Goal: Check status

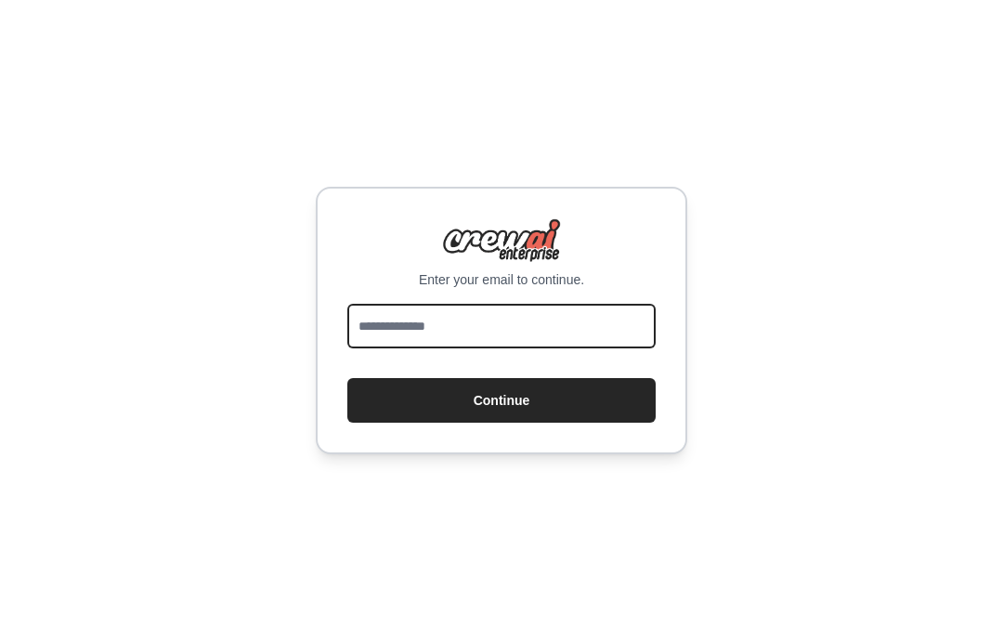
click at [616, 304] on input "email" at bounding box center [501, 326] width 308 height 45
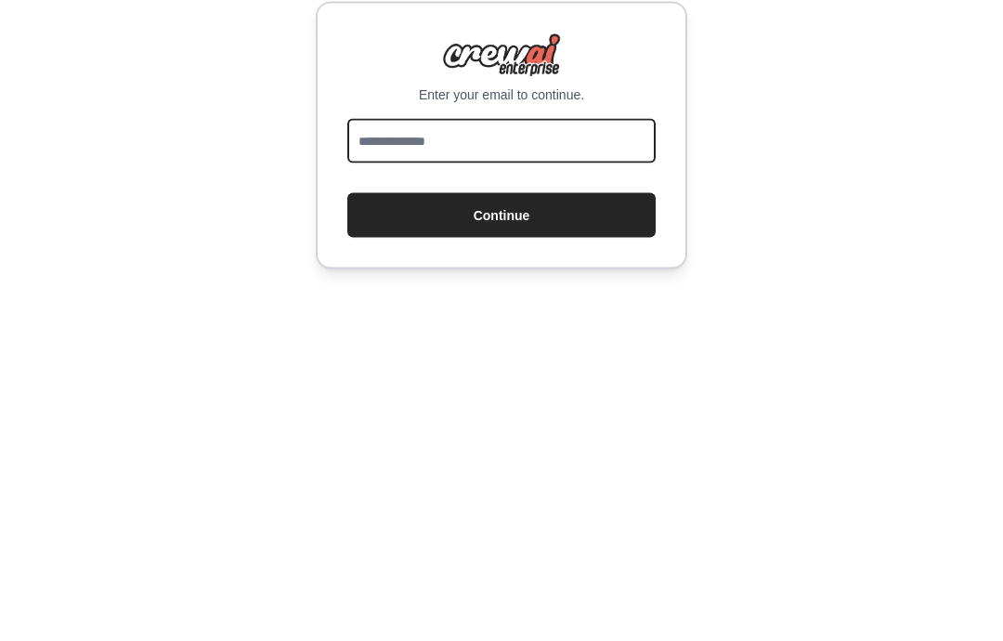
click at [613, 304] on input "email" at bounding box center [501, 326] width 308 height 45
type input "**********"
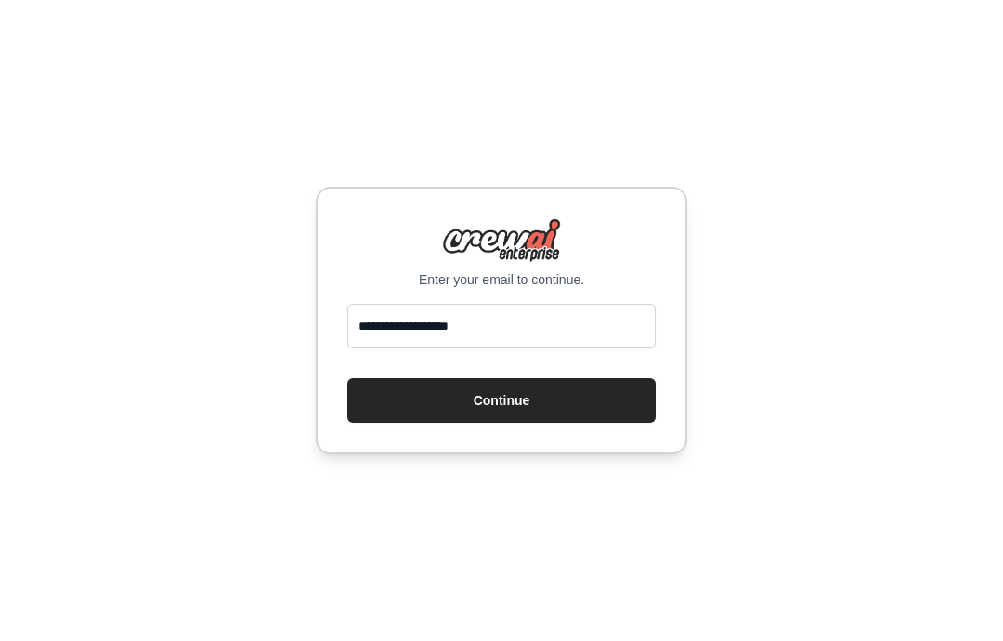
click at [575, 378] on button "Continue" at bounding box center [501, 400] width 308 height 45
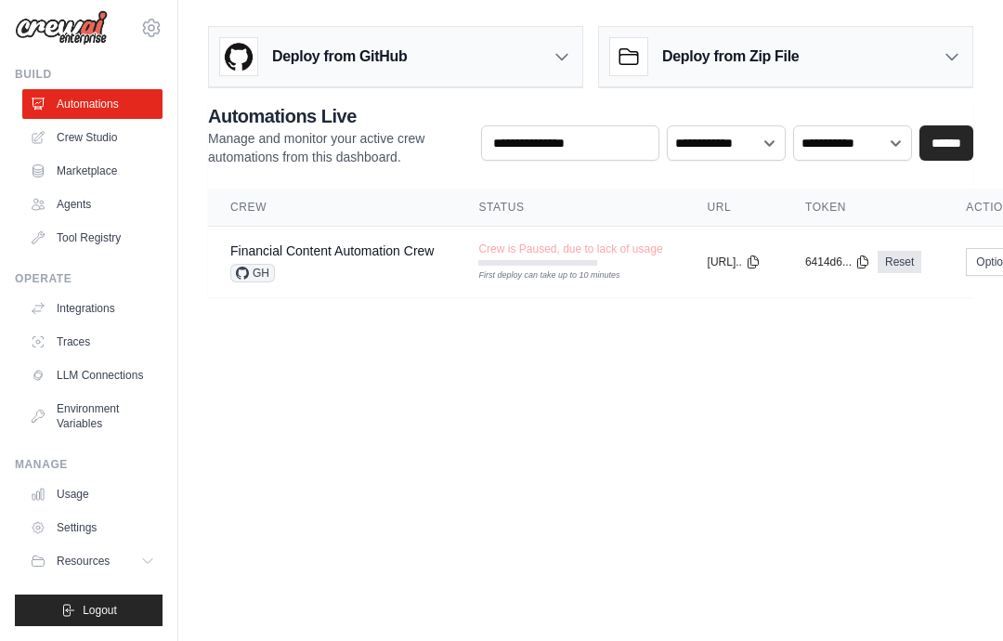
scroll to position [11, 0]
click at [269, 256] on link "Financial Content Automation Crew" at bounding box center [331, 250] width 203 height 15
